Goal: Task Accomplishment & Management: Use online tool/utility

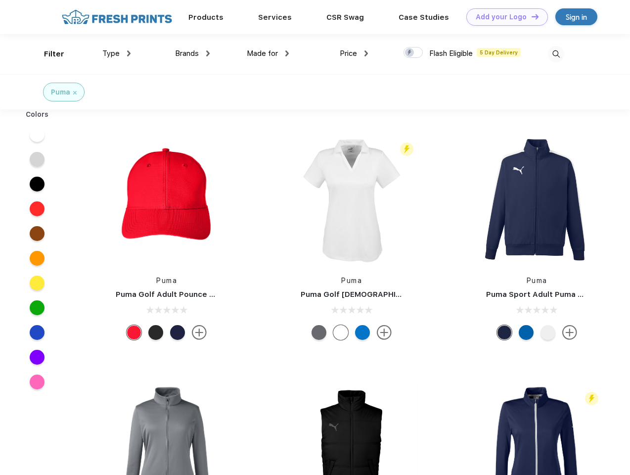
scroll to position [0, 0]
click at [504, 17] on link "Add your Logo Design Tool" at bounding box center [508, 16] width 82 height 17
click at [0, 0] on div "Design Tool" at bounding box center [0, 0] width 0 height 0
click at [531, 16] on link "Add your Logo Design Tool" at bounding box center [508, 16] width 82 height 17
click at [47, 54] on div "Filter" at bounding box center [54, 53] width 20 height 11
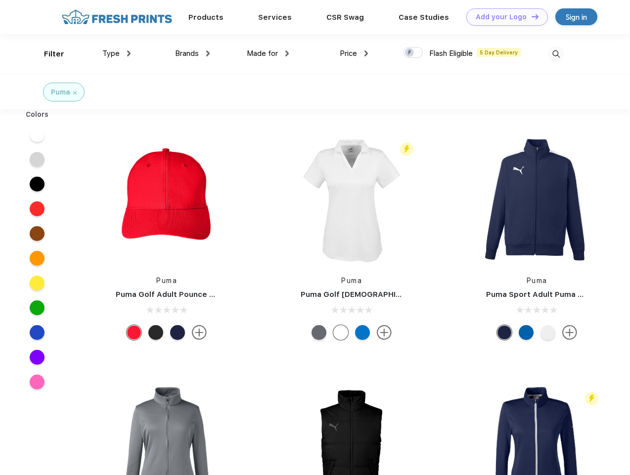
click at [117, 53] on span "Type" at bounding box center [110, 53] width 17 height 9
click at [192, 53] on span "Brands" at bounding box center [187, 53] width 24 height 9
click at [268, 53] on span "Made for" at bounding box center [262, 53] width 31 height 9
click at [354, 53] on span "Price" at bounding box center [348, 53] width 17 height 9
click at [414, 53] on div at bounding box center [413, 52] width 19 height 11
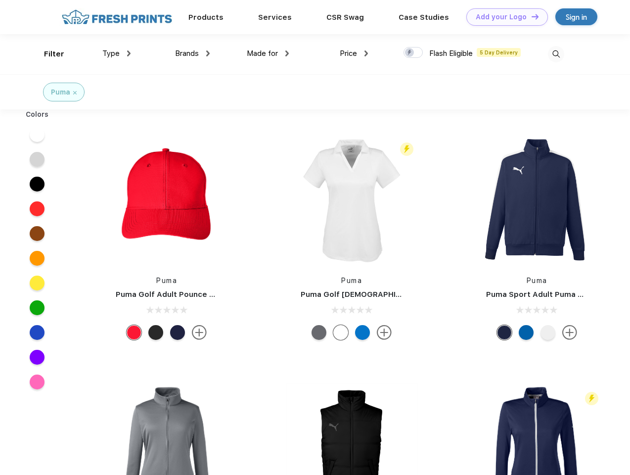
click at [410, 53] on input "checkbox" at bounding box center [407, 50] width 6 height 6
click at [556, 54] on img at bounding box center [556, 54] width 16 height 16
